Goal: Answer question/provide support

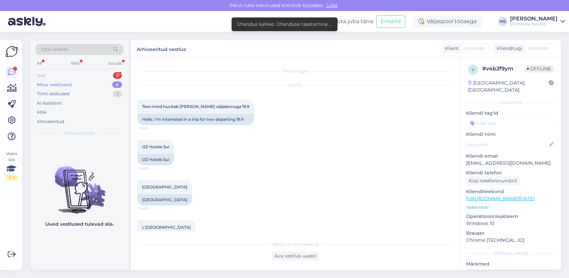
click at [88, 73] on div "Uus 5" at bounding box center [80, 75] width 88 height 9
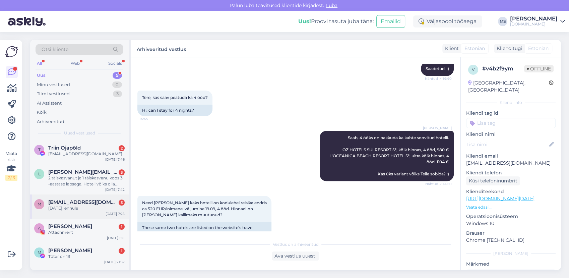
click at [92, 211] on div "m [EMAIL_ADDRESS][DOMAIN_NAME] 3 [DATE] lennule [DATE] 7:25" at bounding box center [79, 206] width 99 height 24
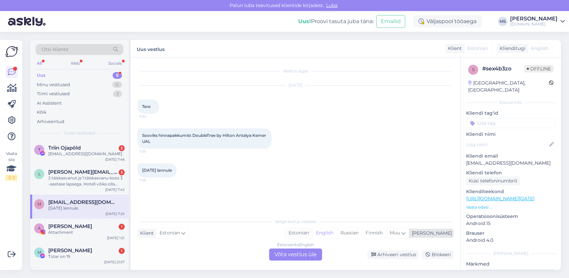
click at [312, 237] on div "Estonian" at bounding box center [298, 233] width 27 height 10
click at [296, 251] on div "Estonian to Estonian Võta vestlus üle" at bounding box center [295, 254] width 53 height 12
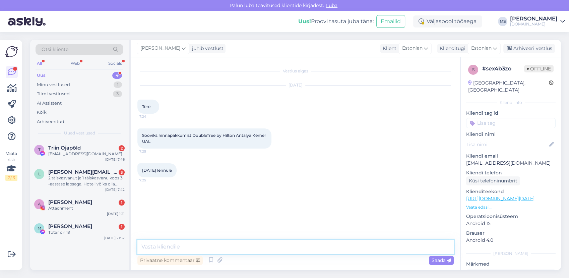
click at [277, 245] on textarea at bounding box center [295, 247] width 316 height 14
type textarea "Tere! Oleme Teie päringu kätte saanud ja vastame esimesel võimalusel meilile. :)"
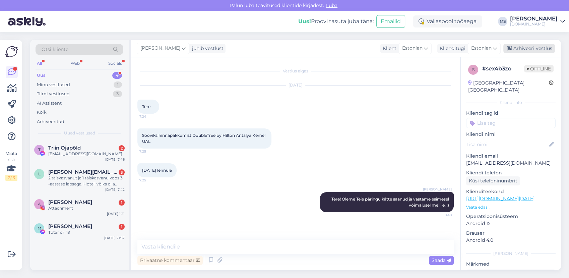
click at [527, 44] on div "Arhiveeri vestlus" at bounding box center [530, 48] width 52 height 9
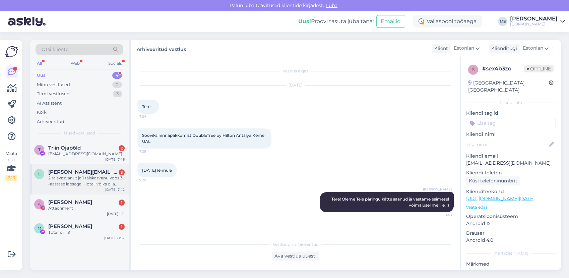
click at [69, 177] on div "2 täiskasvanut ja 1 täiskasvanu koos 3 -aastase lapsega. Hotell võiks olla mitt…" at bounding box center [86, 181] width 76 height 12
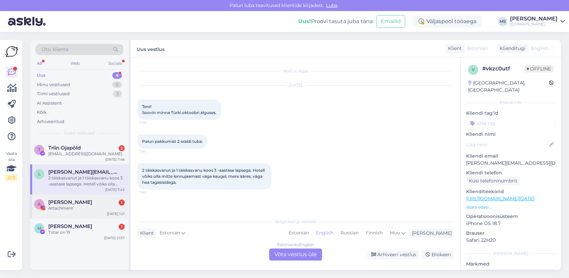
click at [84, 202] on div "[PERSON_NAME] 1" at bounding box center [86, 202] width 76 height 6
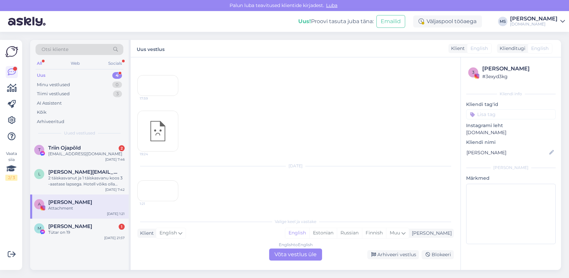
scroll to position [449, 0]
click at [388, 254] on div "Arhiveeri vestlus" at bounding box center [393, 254] width 52 height 9
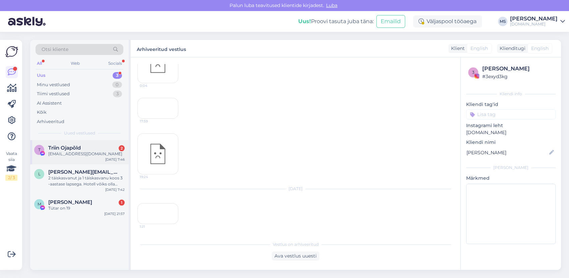
click at [90, 149] on div "Triin Ojapõld 2" at bounding box center [86, 148] width 76 height 6
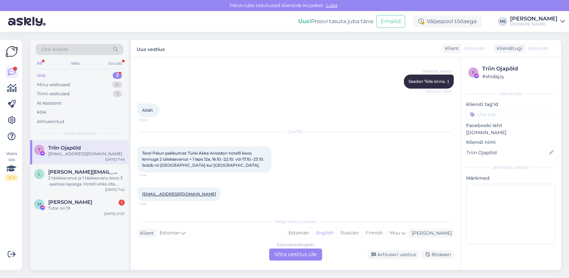
scroll to position [396, 0]
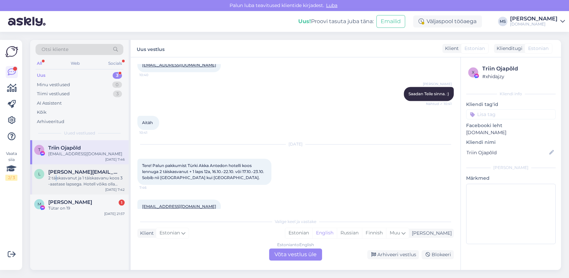
click at [56, 179] on div "2 täiskasvanut ja 1 täiskasvanu koos 3 -aastase lapsega. Hotell võiks olla mitt…" at bounding box center [86, 181] width 76 height 12
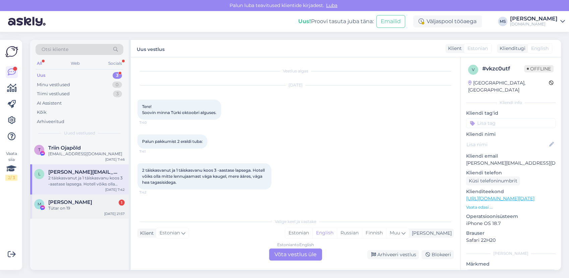
click at [76, 215] on div "M [PERSON_NAME] 1 Tütar on [DATE] 21:57" at bounding box center [79, 206] width 99 height 24
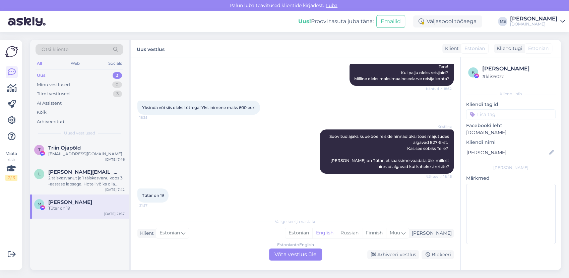
scroll to position [118, 0]
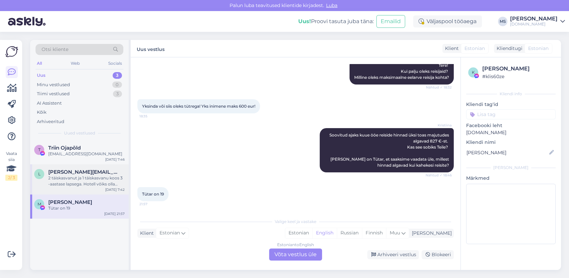
drag, startPoint x: 54, startPoint y: 174, endPoint x: 59, endPoint y: 170, distance: 6.7
click at [57, 172] on span "[PERSON_NAME][EMAIL_ADDRESS][DOMAIN_NAME]" at bounding box center [83, 172] width 70 height 6
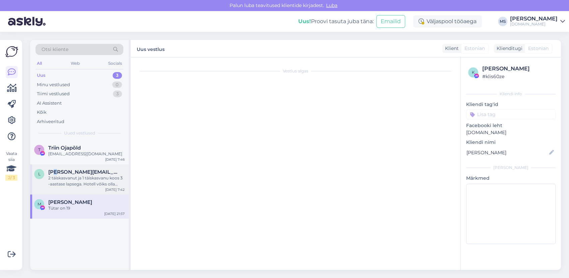
scroll to position [0, 0]
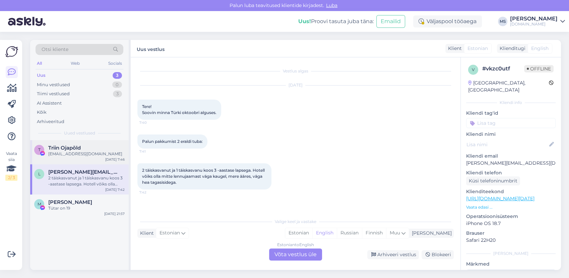
drag, startPoint x: 59, startPoint y: 170, endPoint x: 83, endPoint y: 146, distance: 33.7
click at [83, 146] on div "Triin Ojapõld" at bounding box center [86, 148] width 76 height 6
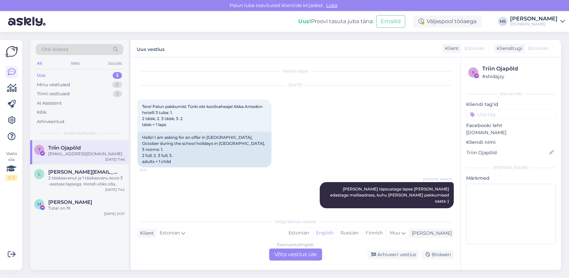
scroll to position [396, 0]
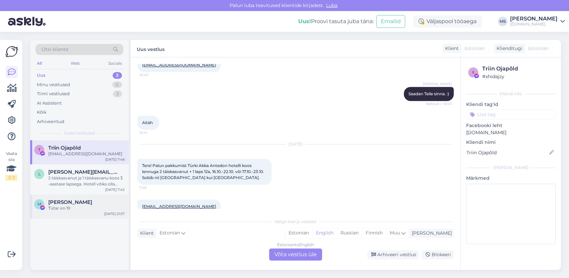
click at [82, 205] on span "[PERSON_NAME]" at bounding box center [70, 202] width 44 height 6
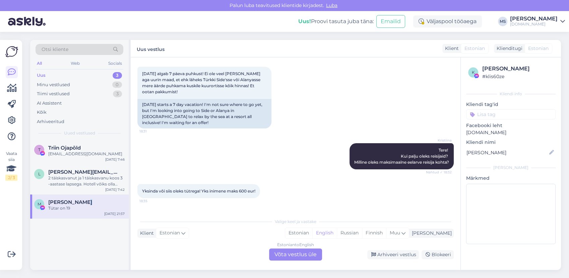
scroll to position [118, 0]
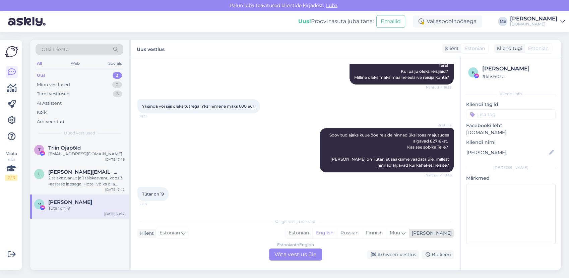
click at [312, 235] on div "Estonian" at bounding box center [298, 233] width 27 height 10
click at [305, 253] on div "Estonian to Estonian Võta vestlus üle" at bounding box center [295, 254] width 53 height 12
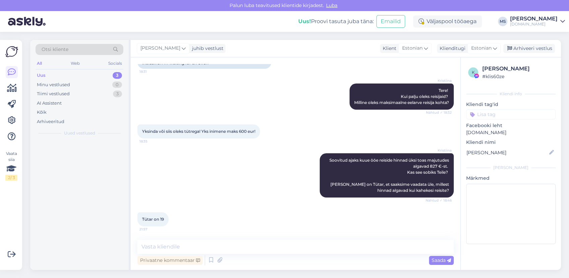
scroll to position [92, 0]
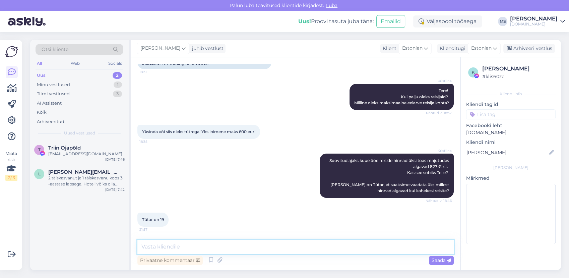
drag, startPoint x: 305, startPoint y: 253, endPoint x: 274, endPoint y: 244, distance: 32.9
click at [274, 244] on textarea at bounding box center [295, 247] width 316 height 14
click at [201, 246] on textarea at bounding box center [295, 247] width 316 height 14
paste textarea "[URL][DOMAIN_NAME]"
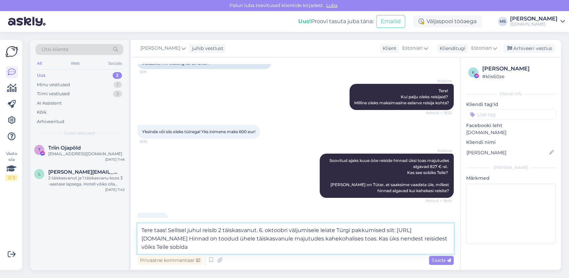
type textarea "Tere taas! Sellisel juhul reisib 2 täiskasvanut. 6. oktoobri väljumisele leiate…"
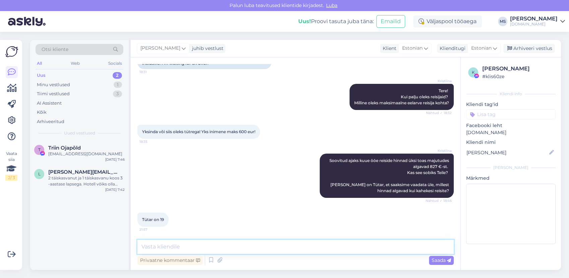
scroll to position [159, 0]
